Goal: Information Seeking & Learning: Understand process/instructions

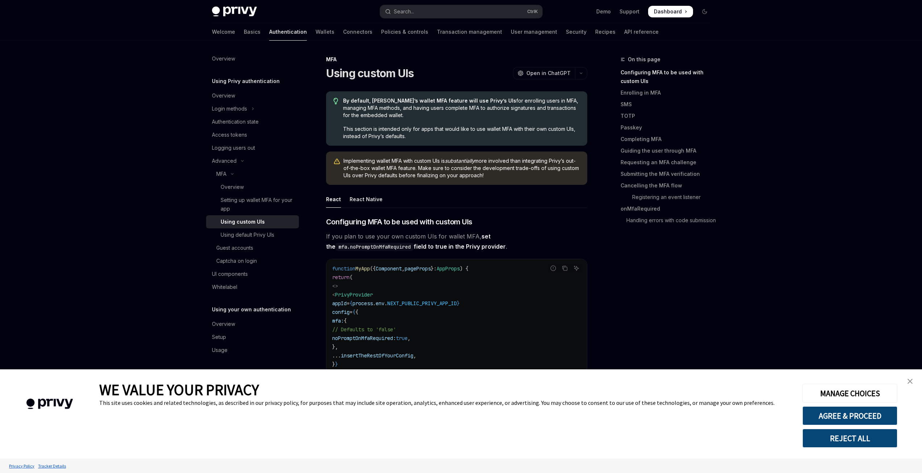
type textarea "*"
click at [454, 320] on code "function MyApp ({ Component , pageProps } : AppProps ) { return ( <> < PrivyPro…" at bounding box center [456, 342] width 249 height 157
click at [858, 394] on button "MANAGE CHOICES" at bounding box center [850, 393] width 95 height 19
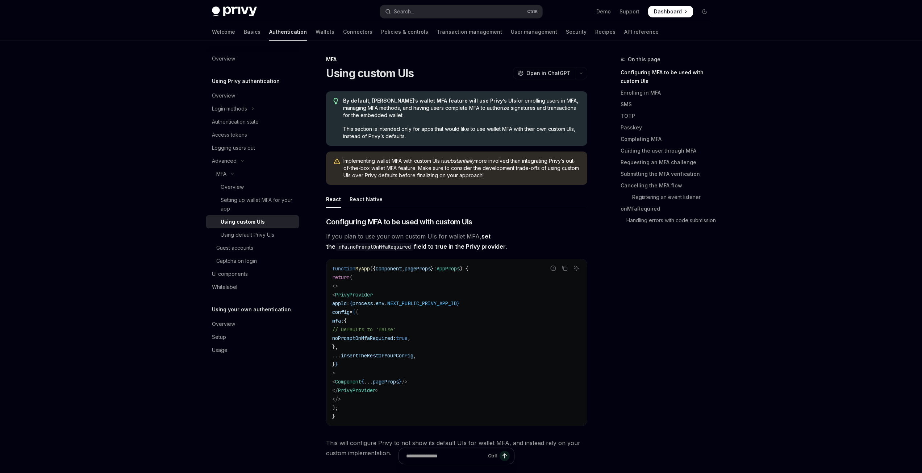
drag, startPoint x: 470, startPoint y: 352, endPoint x: 434, endPoint y: 94, distance: 260.9
click at [428, 306] on span "NEXT_PUBLIC_PRIVY_APP_ID" at bounding box center [422, 303] width 70 height 7
click at [358, 296] on span "PrivyProvider" at bounding box center [354, 294] width 38 height 7
drag, startPoint x: 358, startPoint y: 296, endPoint x: 352, endPoint y: 296, distance: 6.5
click at [352, 296] on span "< PrivyProvider" at bounding box center [352, 294] width 41 height 7
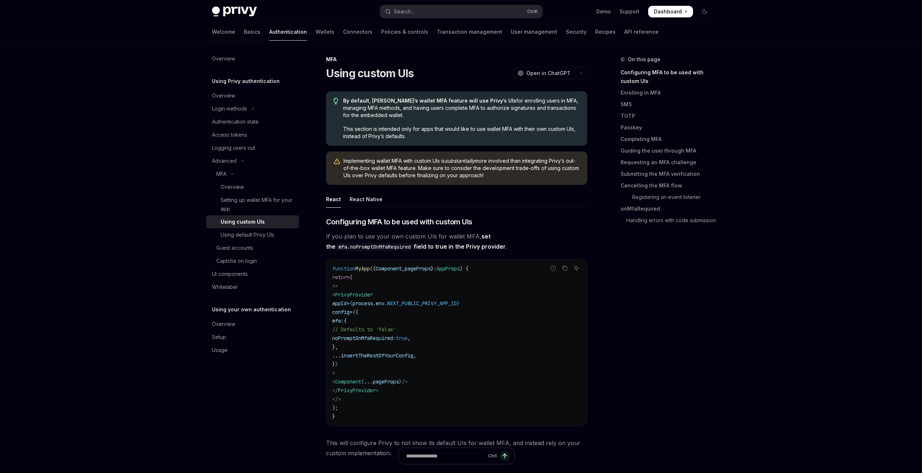
copy span "< PrivyProvider"
